Goal: Information Seeking & Learning: Learn about a topic

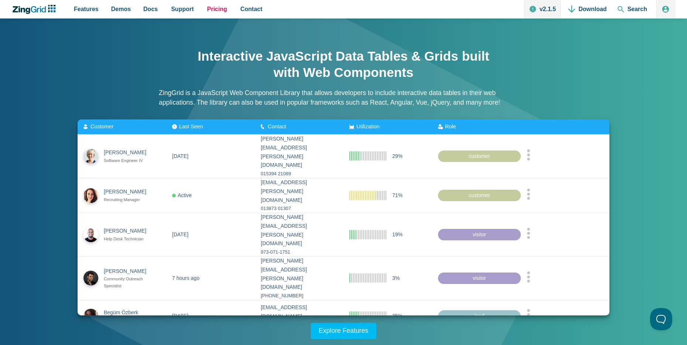
click at [207, 11] on span "Pricing" at bounding box center [217, 9] width 20 height 10
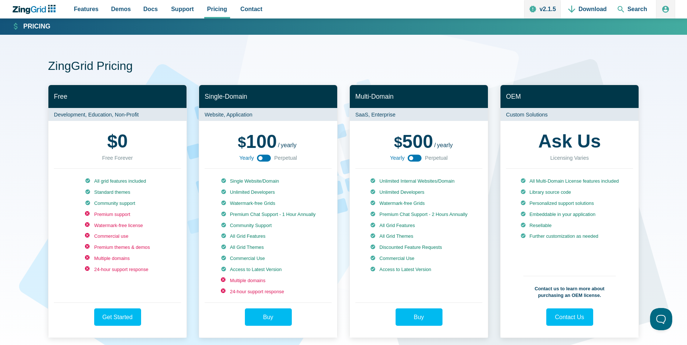
click at [262, 161] on use "App Content" at bounding box center [264, 157] width 14 height 7
